Goal: Communication & Community: Connect with others

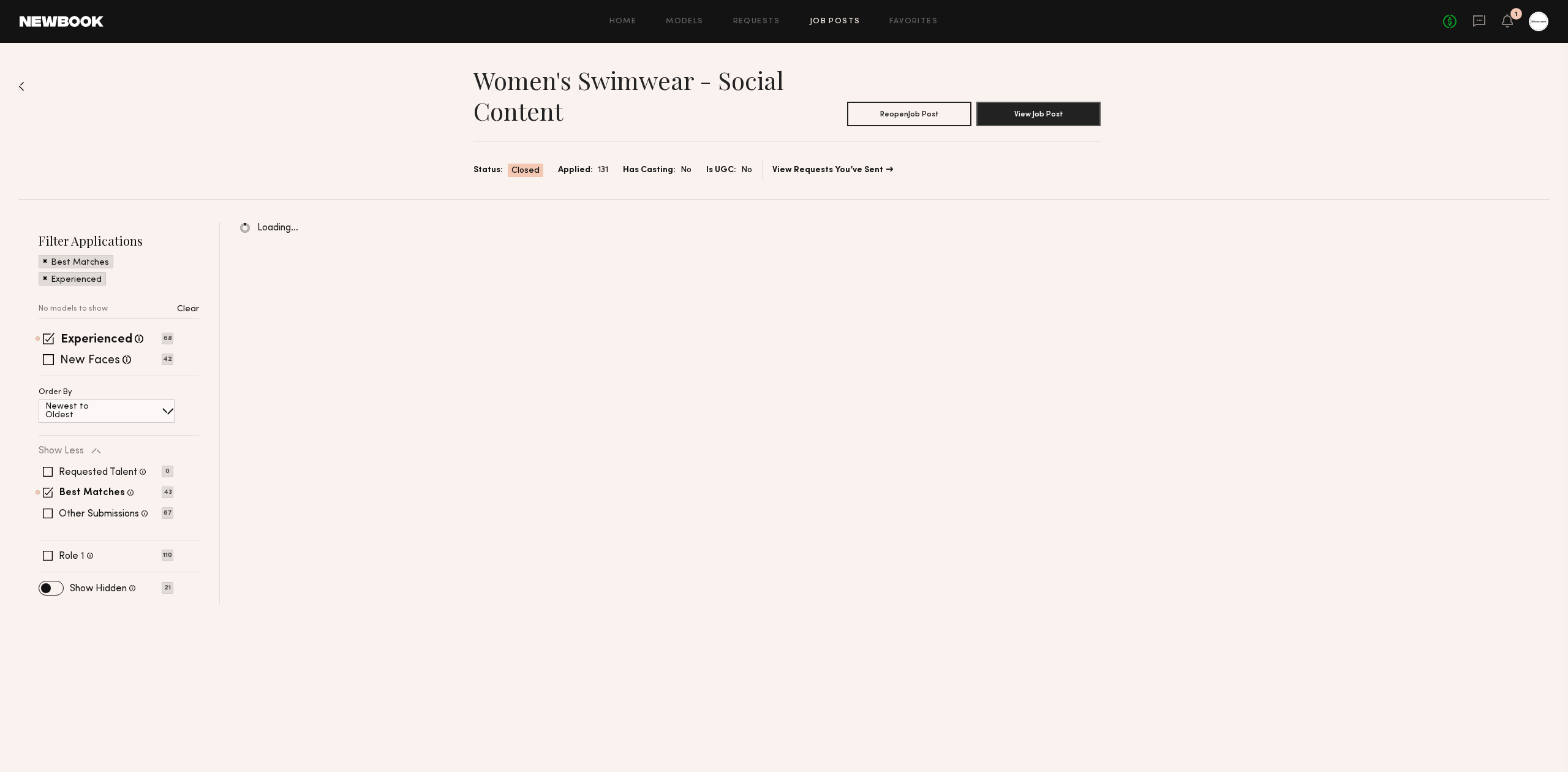
click at [1508, 25] on div "No fees up to $5,000 1" at bounding box center [1496, 21] width 106 height 19
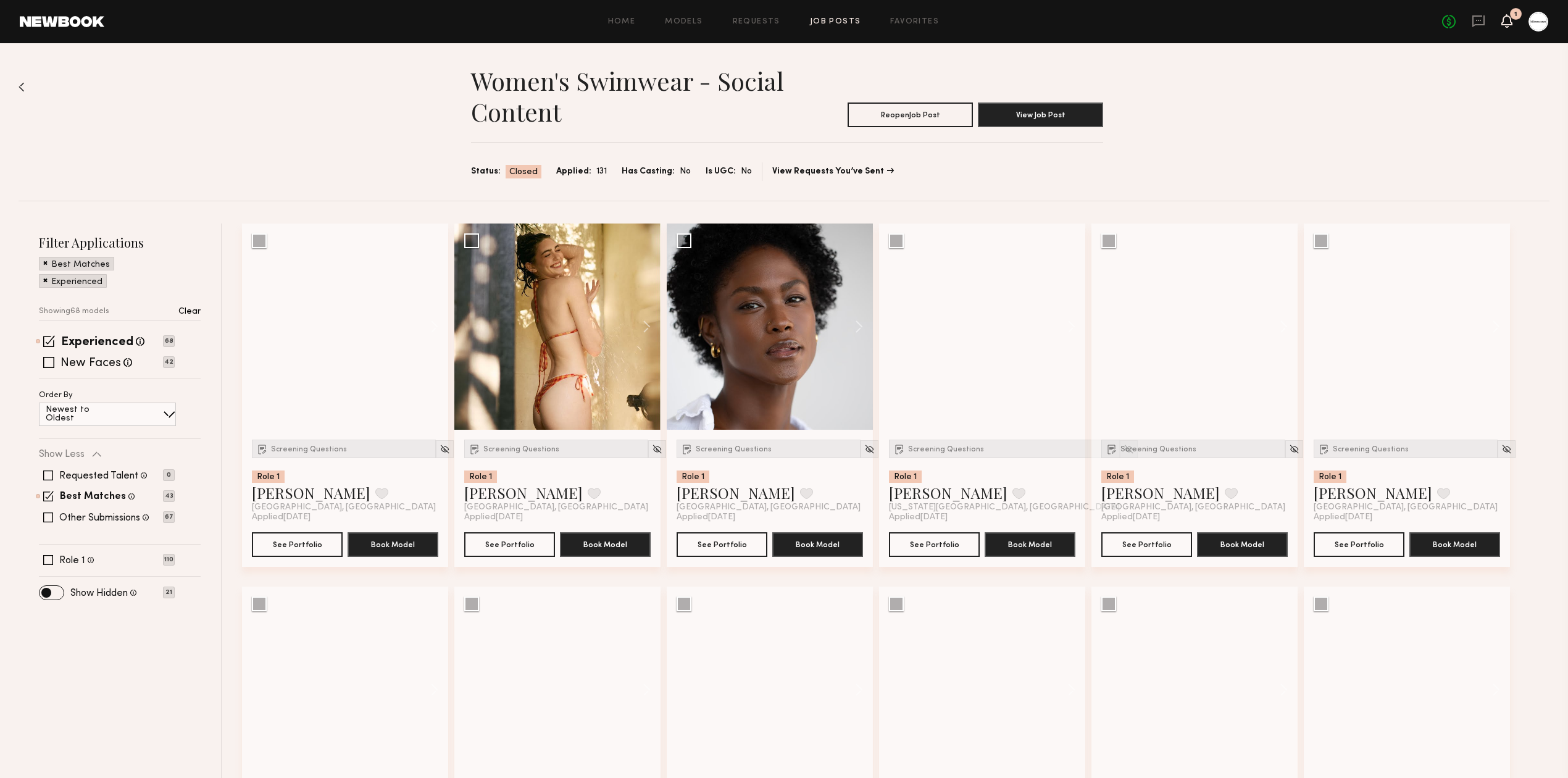
click at [1506, 19] on icon at bounding box center [1507, 20] width 10 height 9
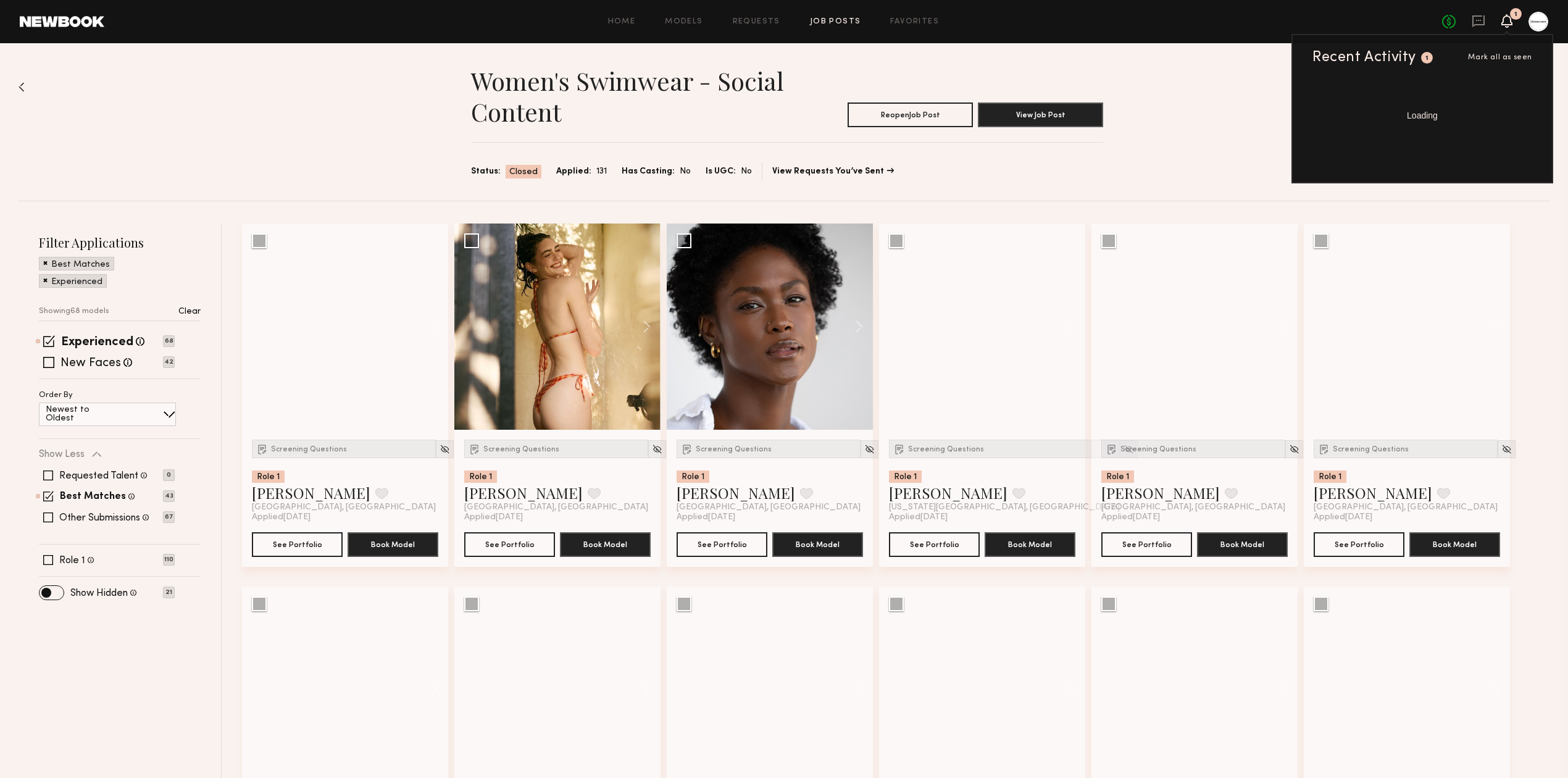
click at [1506, 19] on icon at bounding box center [1507, 20] width 10 height 9
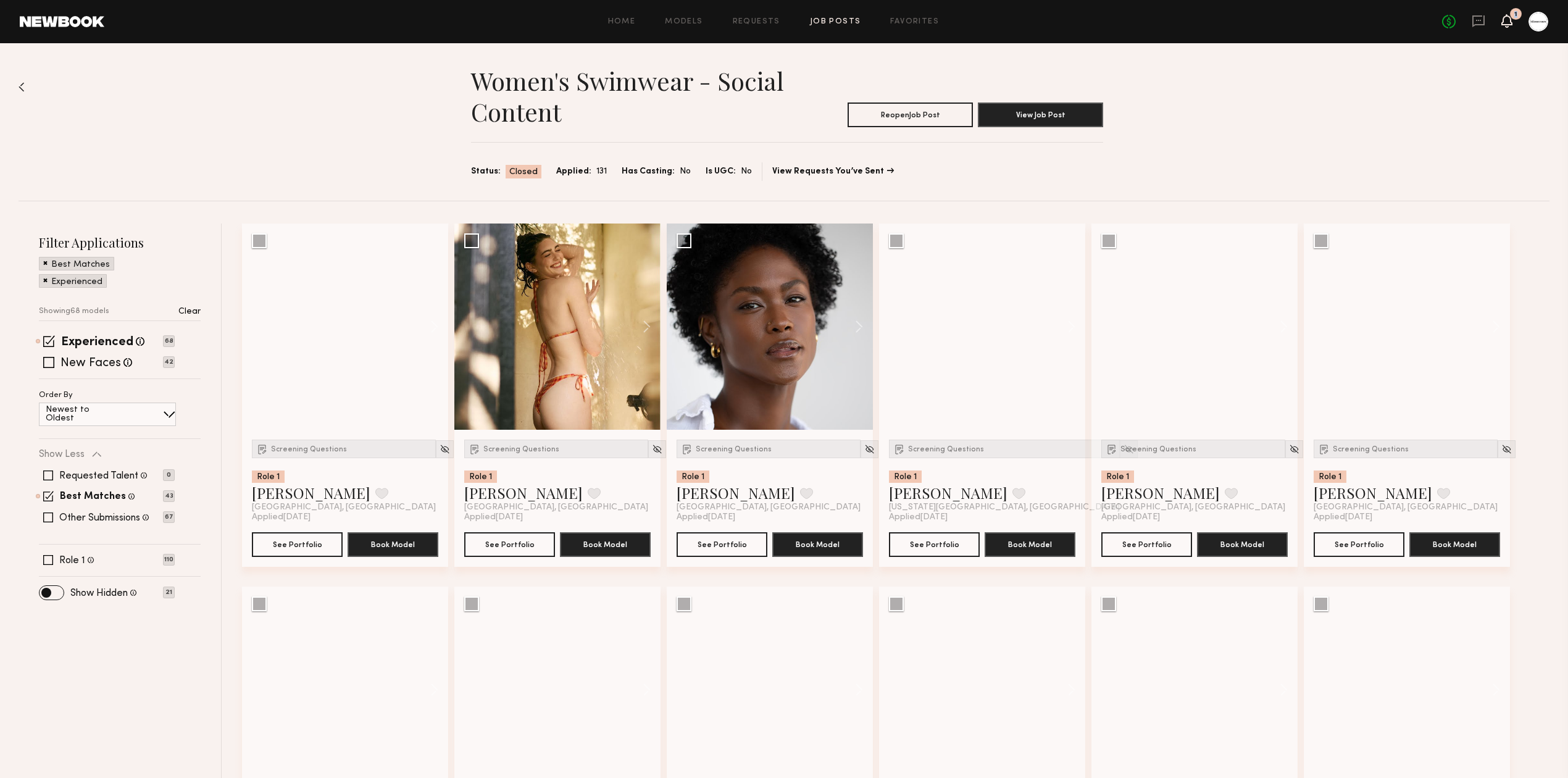
click at [1505, 19] on icon at bounding box center [1507, 20] width 10 height 9
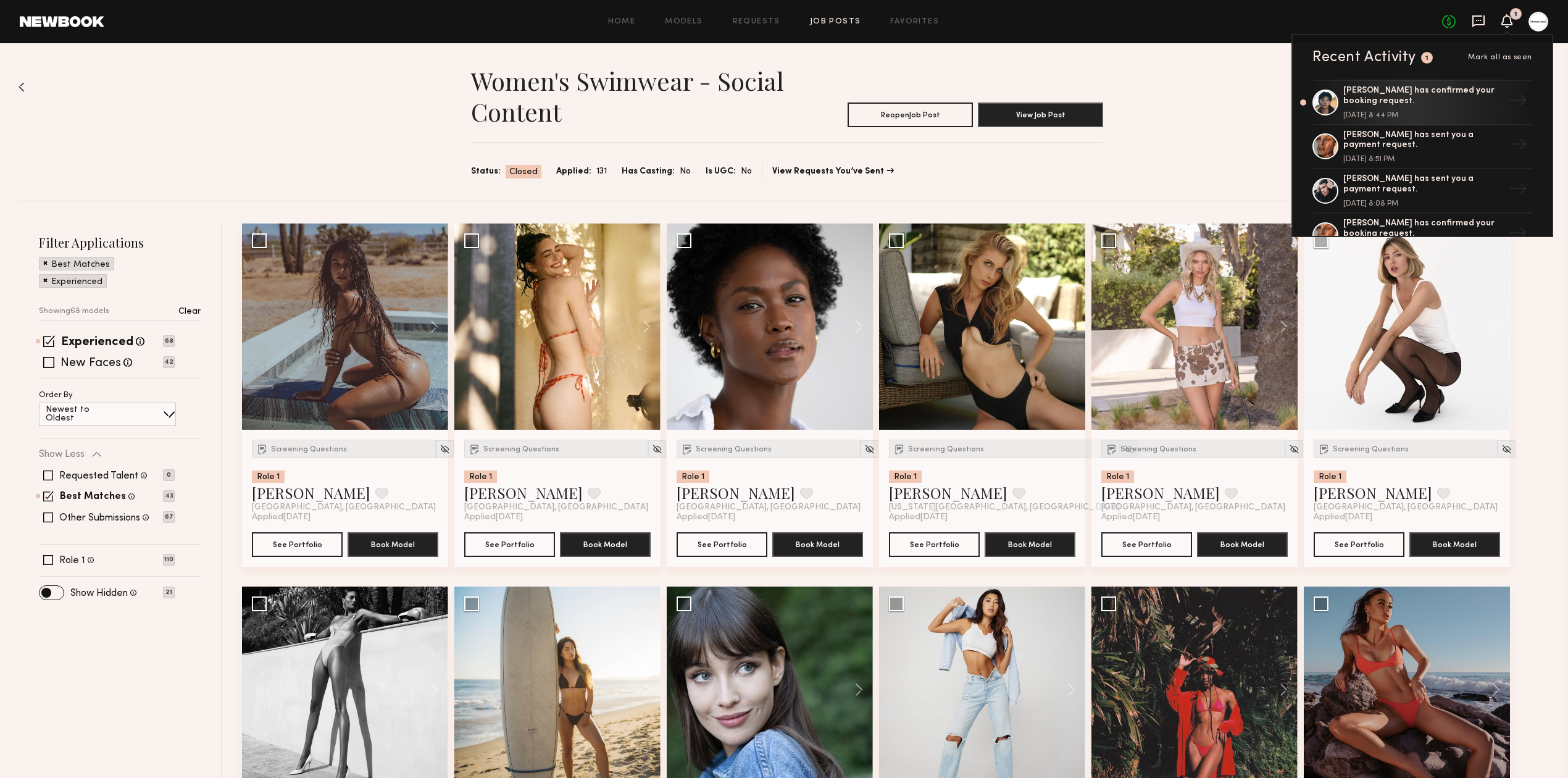
click at [1482, 20] on icon at bounding box center [1479, 21] width 14 height 14
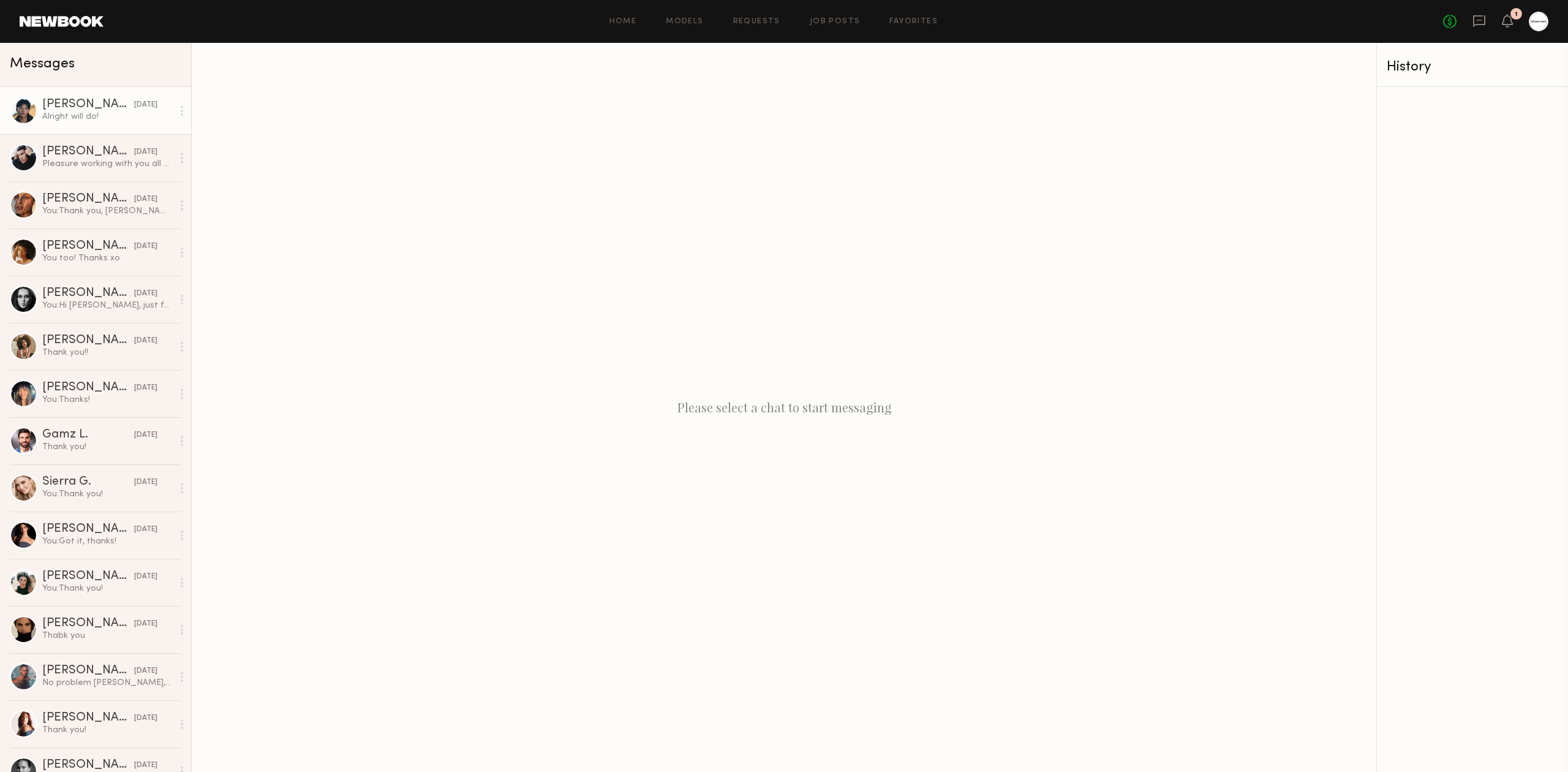
click at [94, 110] on div "[PERSON_NAME]" at bounding box center [88, 105] width 92 height 12
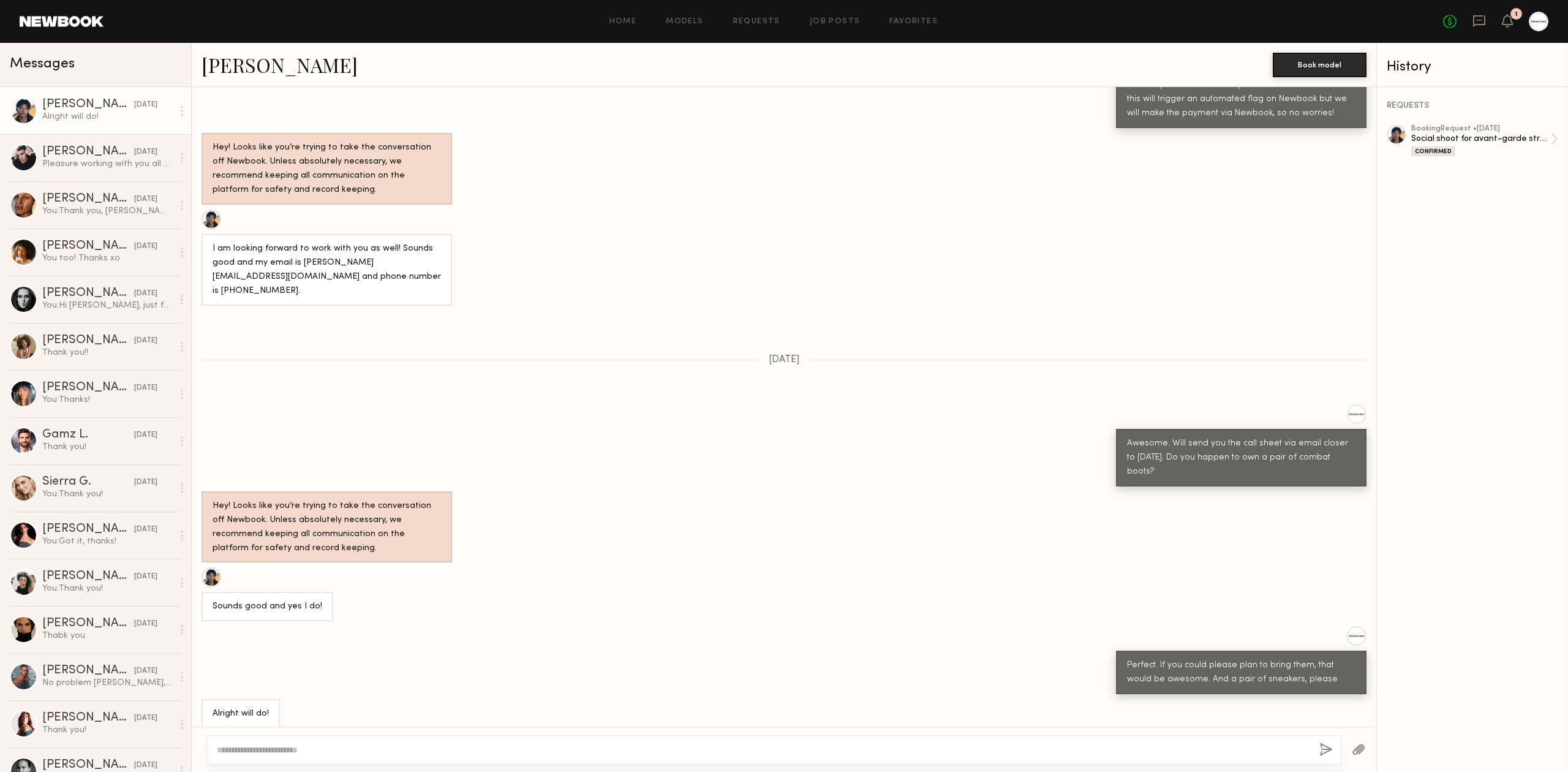
scroll to position [530, 0]
